Goal: Check status: Check status

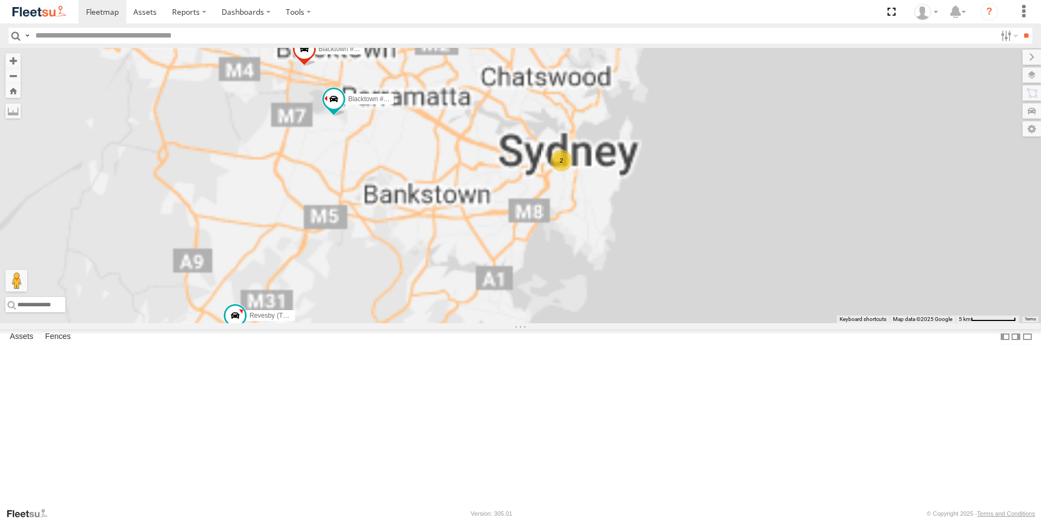
drag, startPoint x: 695, startPoint y: 276, endPoint x: 679, endPoint y: 290, distance: 21.2
click at [679, 290] on div "Rural (T08 - [PERSON_NAME]) Revesby (T07 - [PERSON_NAME]) 2 Blacktown #1 (T09 -…" at bounding box center [520, 185] width 1041 height 275
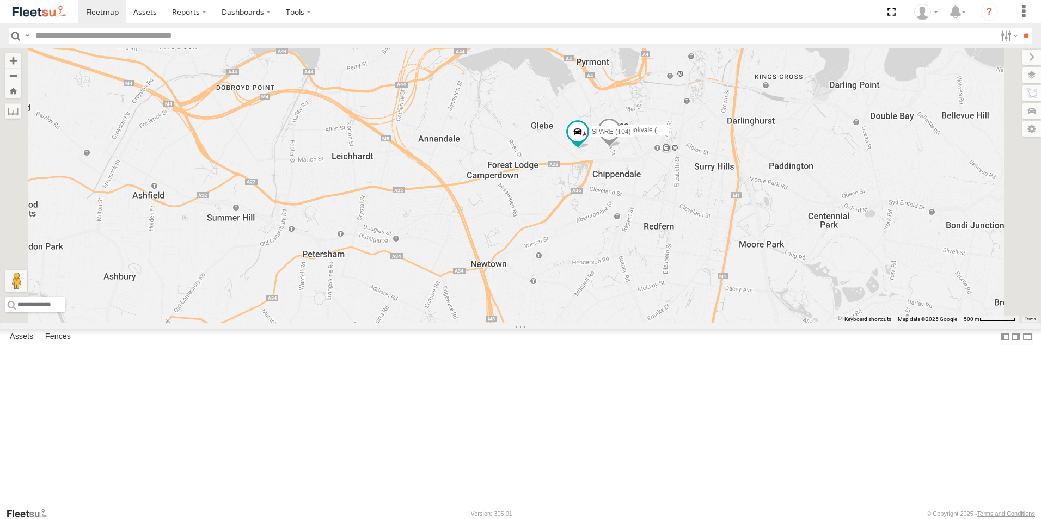
click at [734, 241] on div "Rural (T08 - [PERSON_NAME]) Revesby (T07 - [PERSON_NAME]) Blacktown #1 (T09 - […" at bounding box center [520, 185] width 1041 height 275
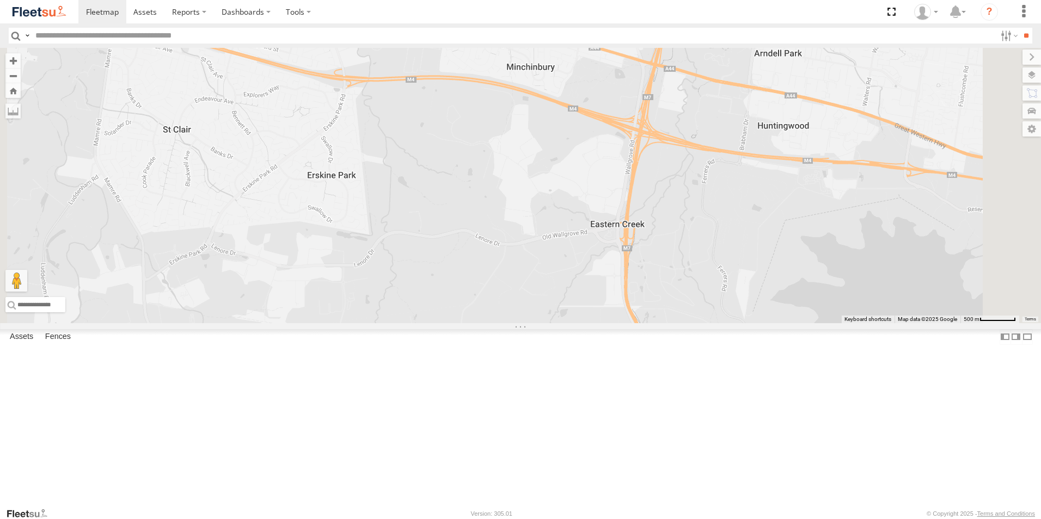
click at [861, 169] on div "Rural (T08 - [PERSON_NAME]) Revesby (T07 - [PERSON_NAME]) Blacktown #1 (T09 - […" at bounding box center [520, 185] width 1041 height 275
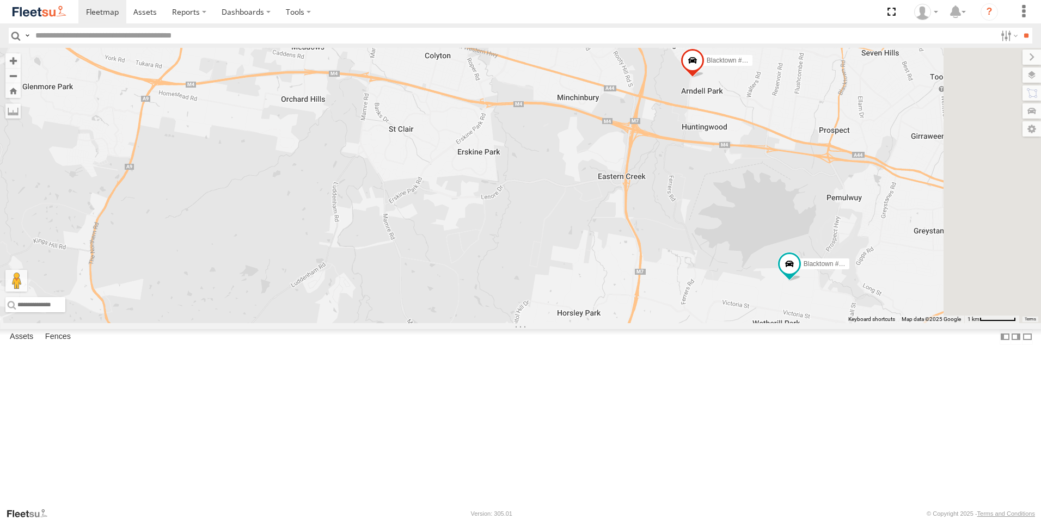
drag, startPoint x: 998, startPoint y: 378, endPoint x: 897, endPoint y: 385, distance: 101.5
click at [897, 323] on div "Rural (T08 - [PERSON_NAME]) Revesby (T07 - [PERSON_NAME]) Blacktown #1 (T09 - […" at bounding box center [520, 185] width 1041 height 275
click at [936, 323] on div "Rural (T08 - [PERSON_NAME]) Revesby (T07 - [PERSON_NAME]) Blacktown #1 (T09 - […" at bounding box center [520, 185] width 1041 height 275
click at [798, 274] on span at bounding box center [788, 265] width 20 height 20
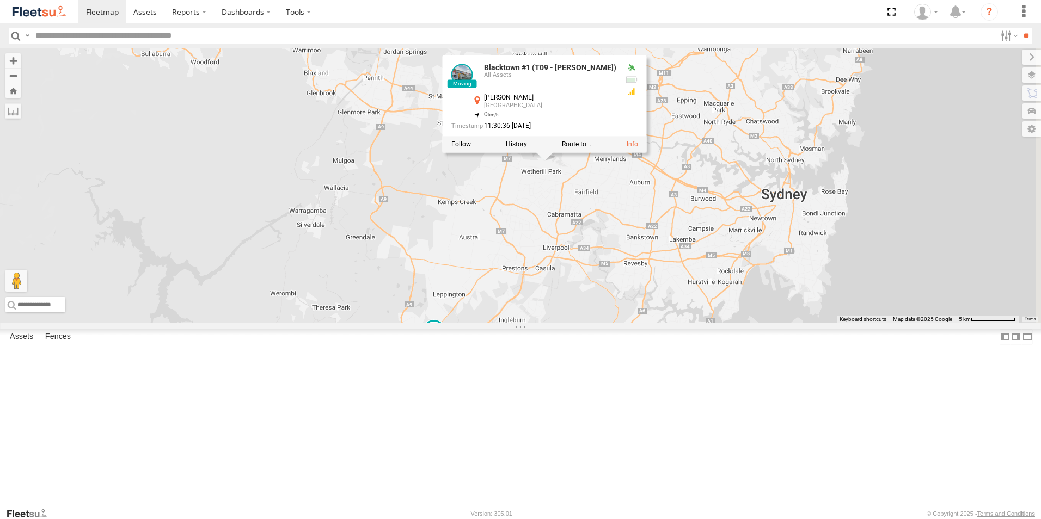
drag, startPoint x: 852, startPoint y: 399, endPoint x: 688, endPoint y: 434, distance: 168.0
click at [684, 323] on div "Rural (T08 - [PERSON_NAME]) Revesby (T07 - [PERSON_NAME]) Blacktown #1 (T09 - […" at bounding box center [520, 185] width 1041 height 275
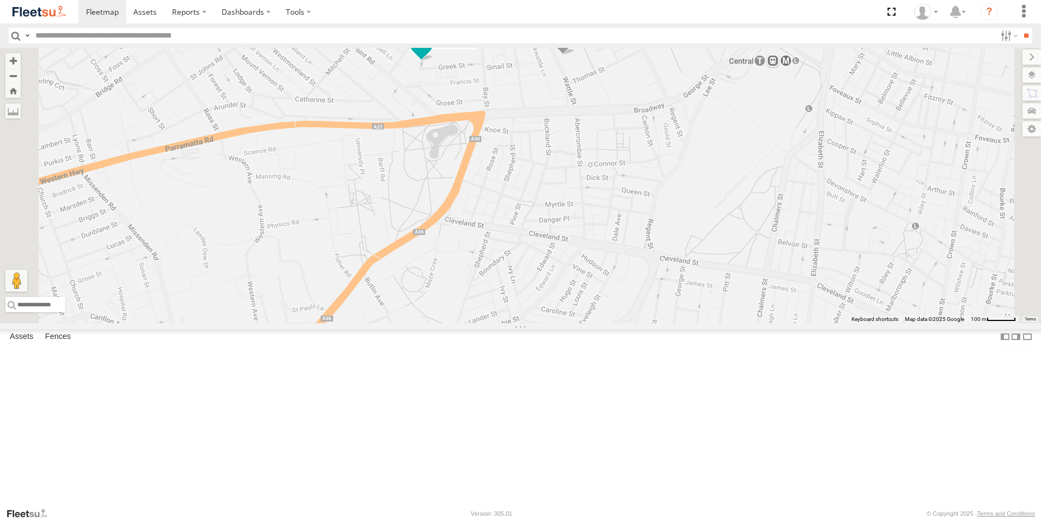
click at [431, 53] on span at bounding box center [421, 44] width 20 height 20
click at [413, 48] on label at bounding box center [402, 45] width 21 height 8
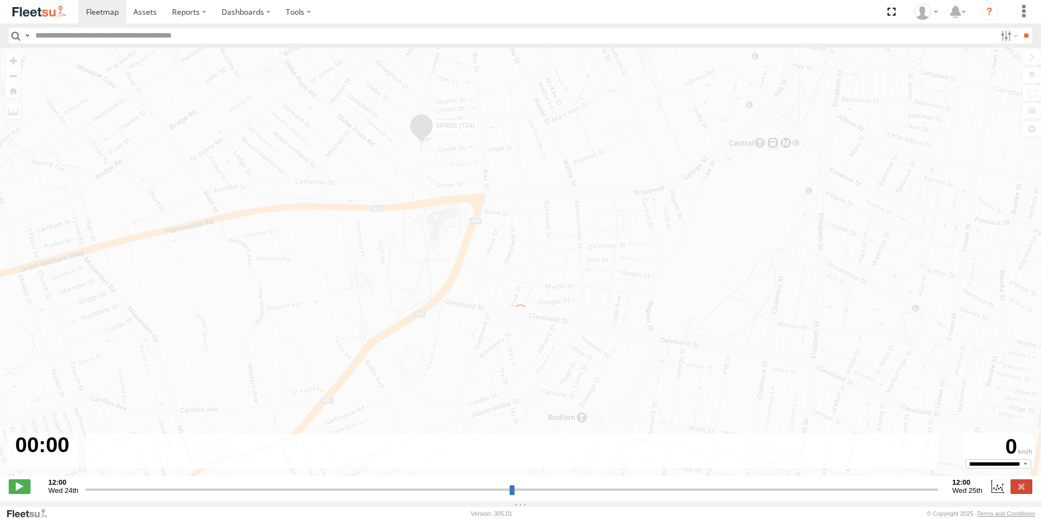
type input "**********"
